Goal: Check status: Check status

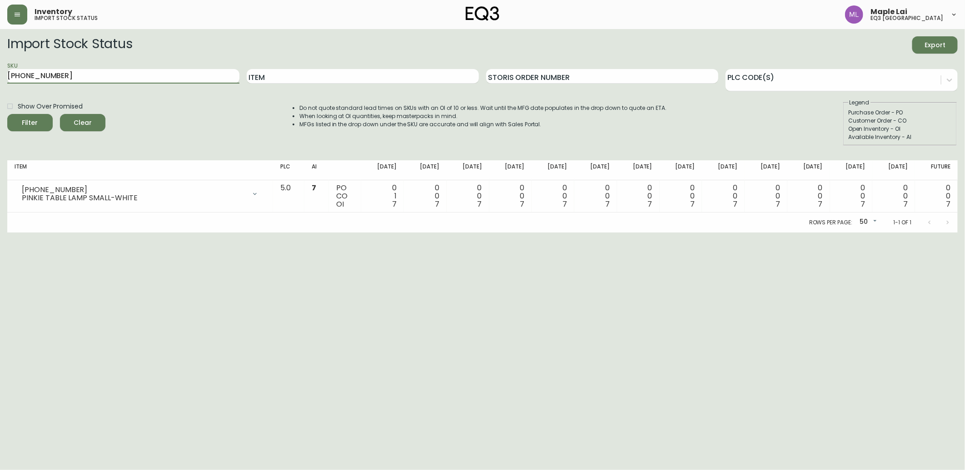
drag, startPoint x: 56, startPoint y: 73, endPoint x: -2, endPoint y: 65, distance: 59.2
click at [0, 65] on html "Inventory import stock status Maple Lai eq3 [GEOGRAPHIC_DATA] Import Stock Stat…" at bounding box center [482, 116] width 965 height 233
paste input "[PHONE_NUMBER]"
type input "[PHONE_NUMBER]"
click at [7, 114] on button "Filter" at bounding box center [29, 122] width 45 height 17
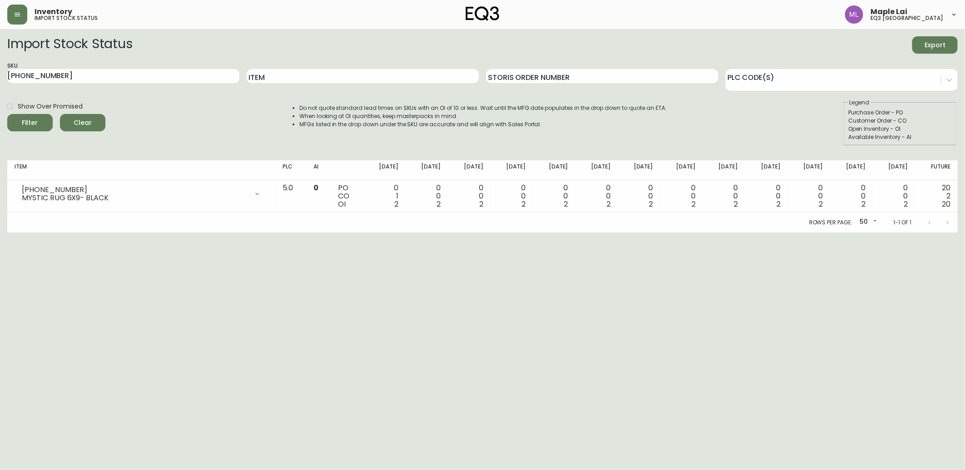
click at [2, 233] on html "Inventory import stock status Maple Lai eq3 [GEOGRAPHIC_DATA] Import Stock Stat…" at bounding box center [482, 116] width 965 height 233
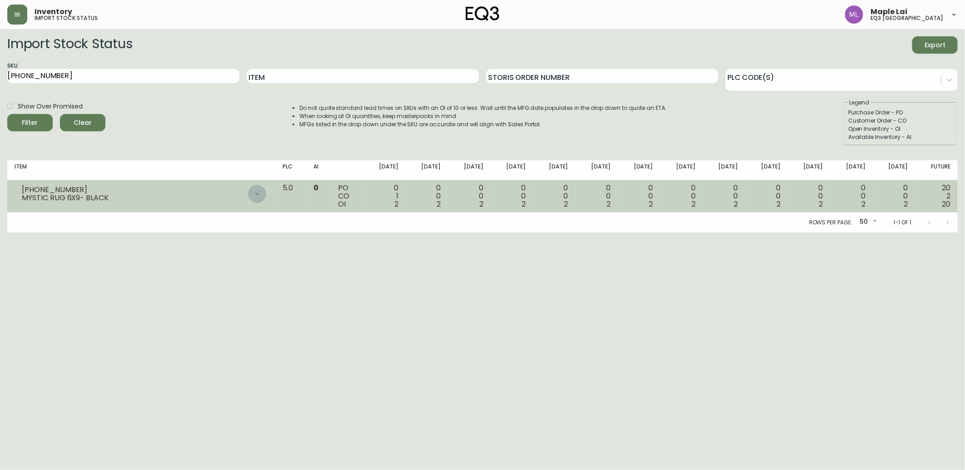
click at [266, 193] on div at bounding box center [257, 194] width 18 height 18
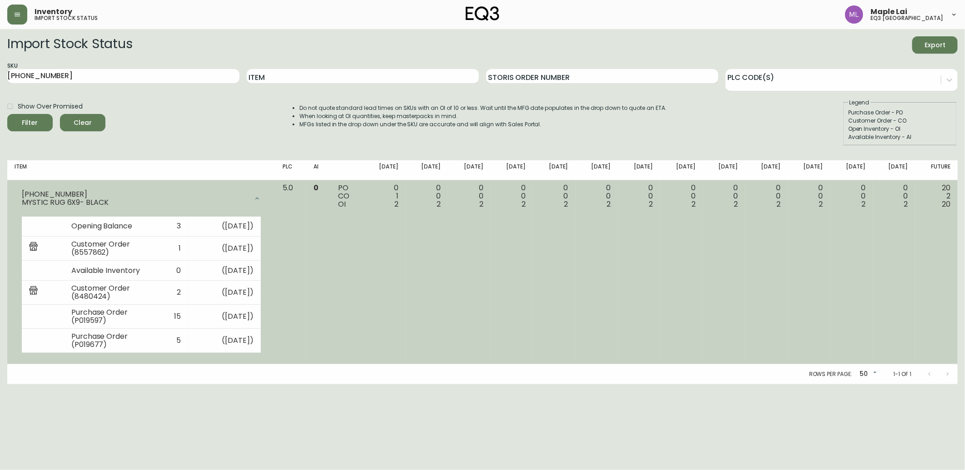
click at [248, 201] on div "MYSTIC RUG 6X9- BLACK" at bounding box center [135, 203] width 226 height 8
click at [266, 199] on div at bounding box center [257, 198] width 18 height 18
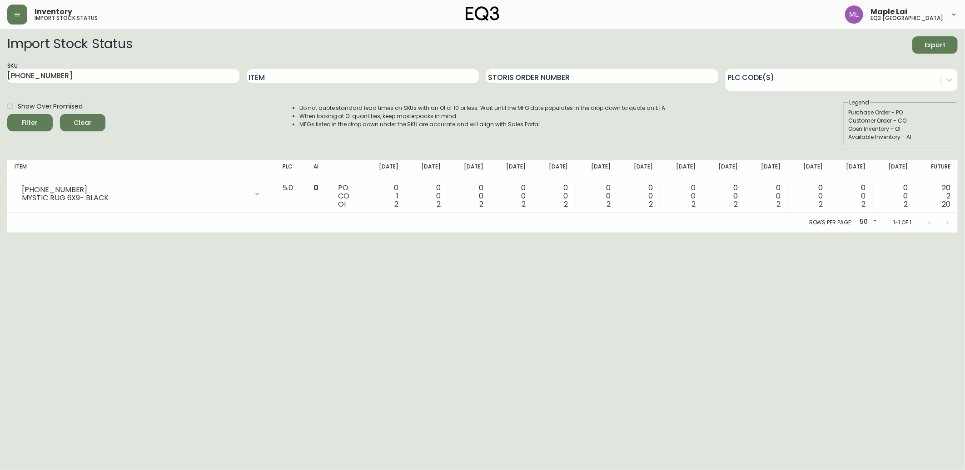
click at [848, 233] on html "Inventory import stock status Maple Lai eq3 [GEOGRAPHIC_DATA] Import Stock Stat…" at bounding box center [482, 116] width 965 height 233
